Goal: Entertainment & Leisure: Browse casually

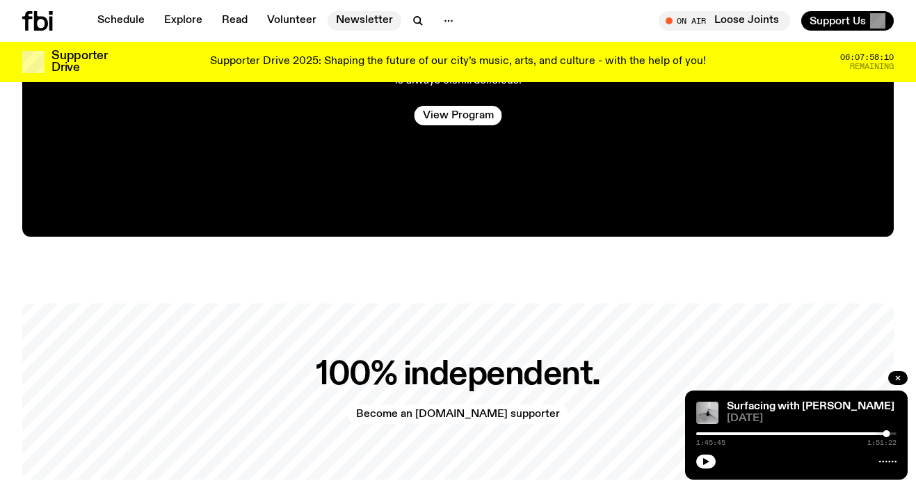
scroll to position [2557, 0]
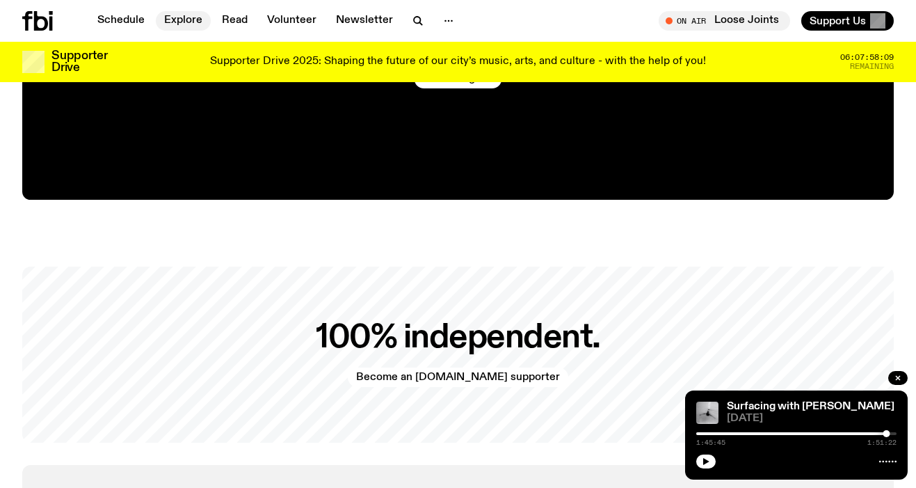
click at [186, 26] on link "Explore" at bounding box center [183, 20] width 55 height 19
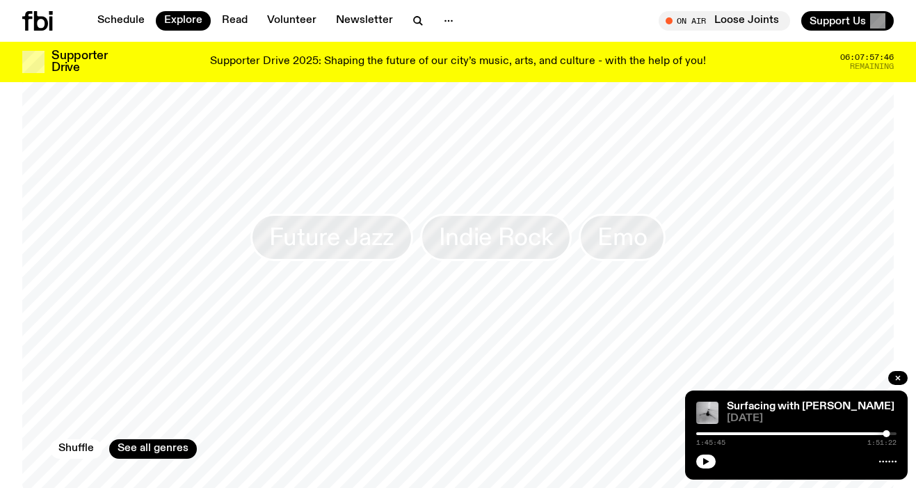
scroll to position [2119, 0]
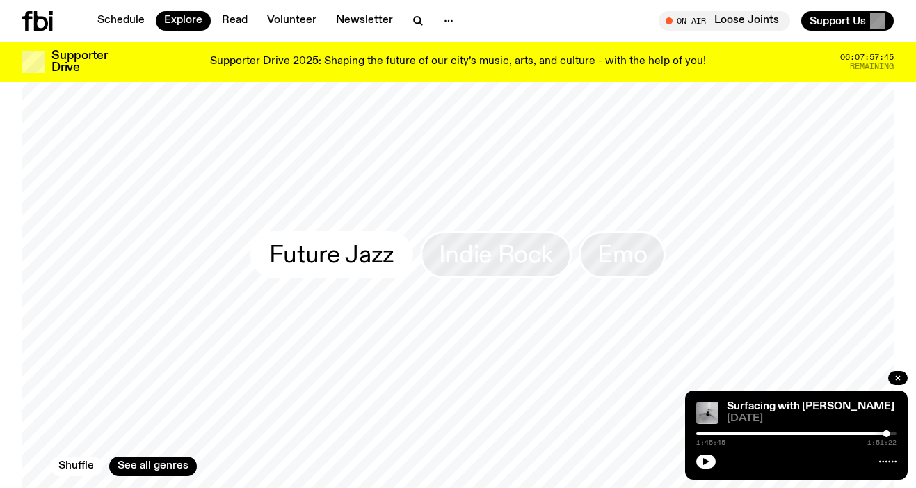
click at [321, 241] on span "Future Jazz" at bounding box center [331, 254] width 125 height 27
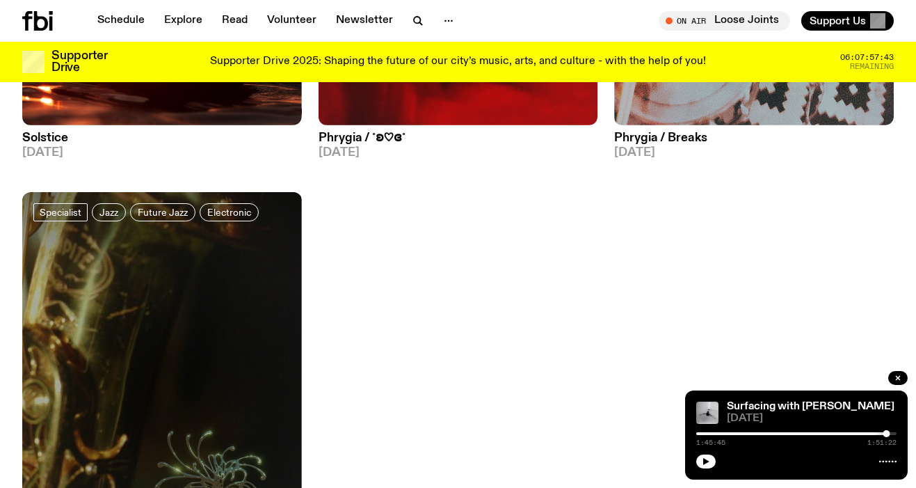
scroll to position [673, 0]
